Goal: Information Seeking & Learning: Learn about a topic

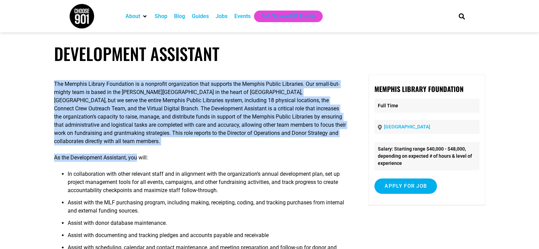
drag, startPoint x: 54, startPoint y: 81, endPoint x: 135, endPoint y: 158, distance: 112.3
click at [135, 158] on div "The Memphis Library Foundation is a nonprofit organization that supports the Me…" at bounding box center [200, 205] width 293 height 263
click at [135, 158] on p "As the Development Assistant, you will:" at bounding box center [200, 157] width 293 height 8
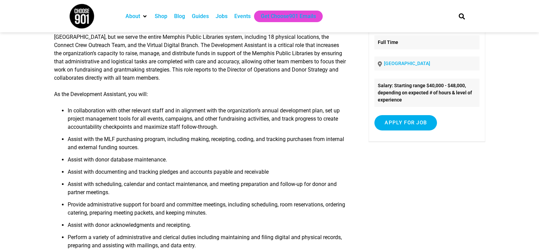
scroll to position [68, 0]
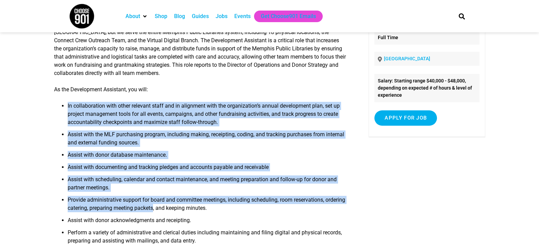
drag, startPoint x: 62, startPoint y: 101, endPoint x: 176, endPoint y: 212, distance: 158.4
click at [176, 212] on div "The Memphis Library Foundation is a nonprofit organization that supports the Me…" at bounding box center [200, 137] width 293 height 263
click at [175, 212] on li "Provide administrative support for board and committee meetings, including sche…" at bounding box center [208, 205] width 280 height 20
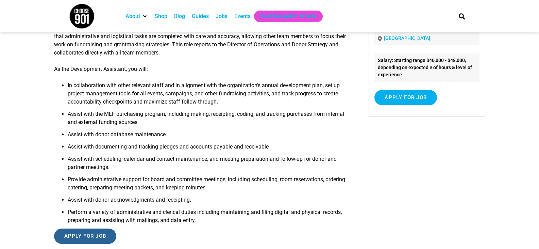
scroll to position [34, 0]
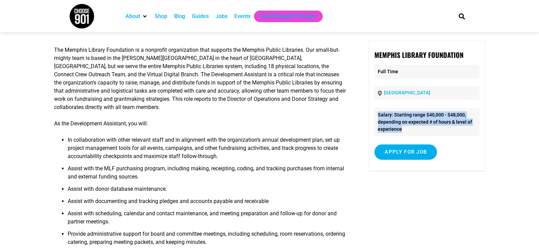
drag, startPoint x: 379, startPoint y: 115, endPoint x: 404, endPoint y: 127, distance: 28.1
click at [404, 127] on li "Salary: Starting range $40,000 - $48,000, depending on expected # of hours & le…" at bounding box center [426, 122] width 105 height 28
drag, startPoint x: 404, startPoint y: 127, endPoint x: 369, endPoint y: 116, distance: 37.5
click at [369, 116] on div "Memphis Library Foundation Full Time [GEOGRAPHIC_DATA] Salary: Starting range $…" at bounding box center [427, 105] width 116 height 130
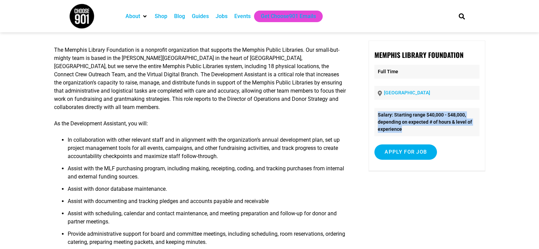
click at [369, 116] on div "Memphis Library Foundation Full Time [GEOGRAPHIC_DATA] Salary: Starting range $…" at bounding box center [427, 105] width 116 height 130
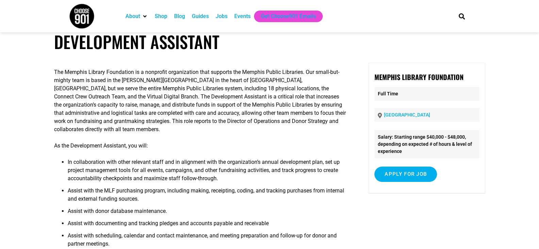
scroll to position [0, 0]
